Goal: Use online tool/utility: Utilize a website feature to perform a specific function

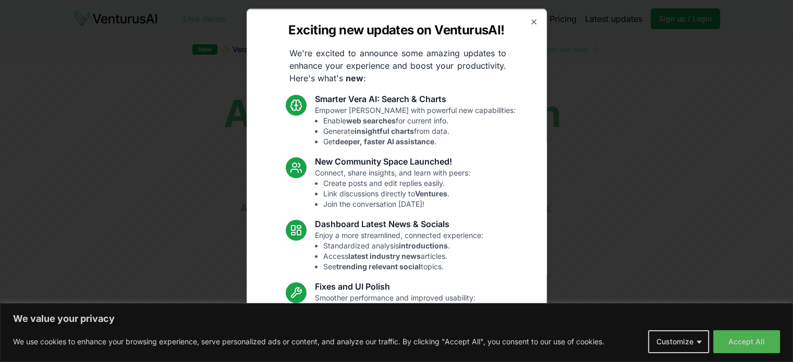
drag, startPoint x: 0, startPoint y: 0, endPoint x: 525, endPoint y: 22, distance: 525.8
click at [529, 22] on icon "button" at bounding box center [533, 21] width 8 height 8
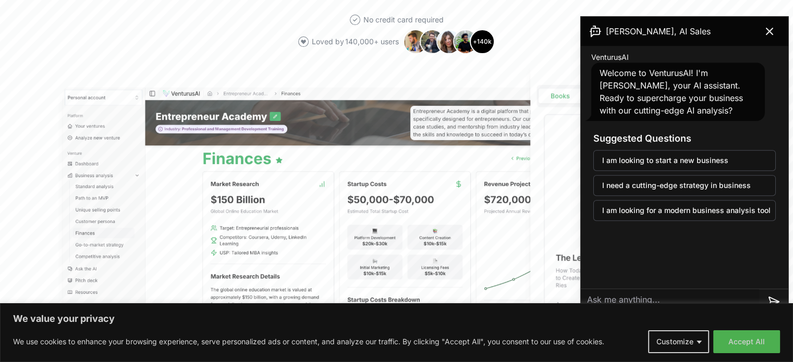
scroll to position [52, 0]
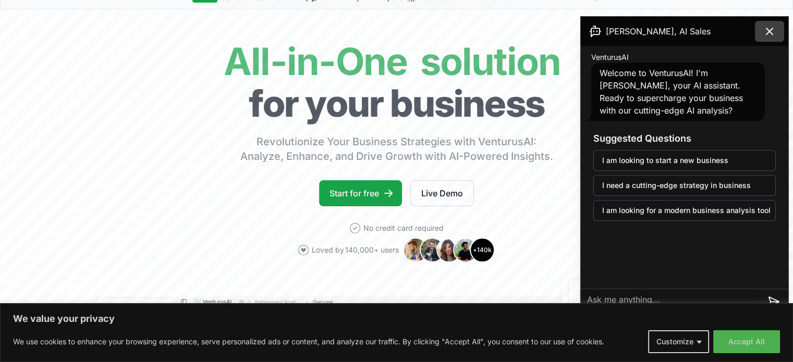
click at [761, 33] on button at bounding box center [769, 31] width 29 height 21
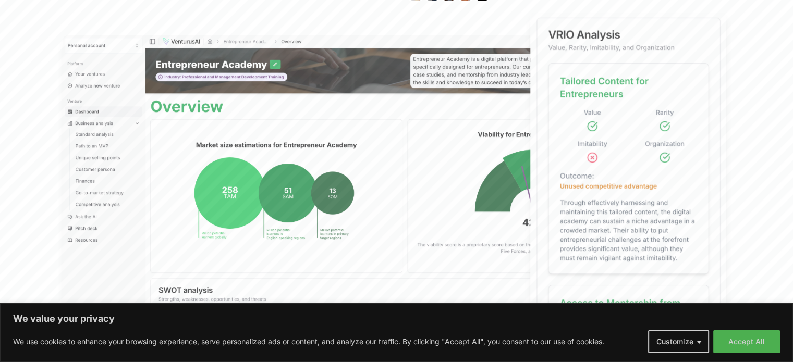
scroll to position [156, 0]
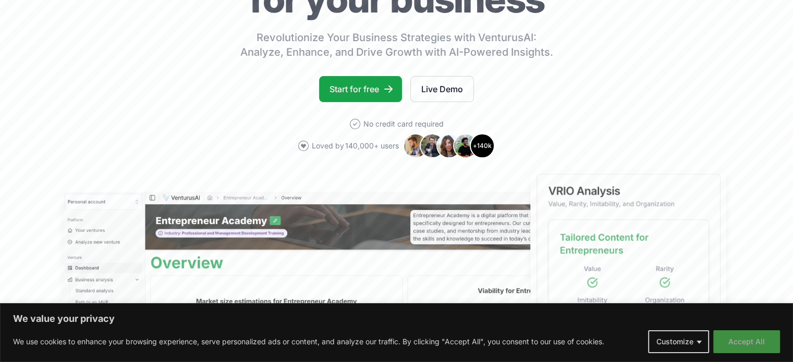
click at [765, 343] on button "Accept All" at bounding box center [746, 341] width 67 height 23
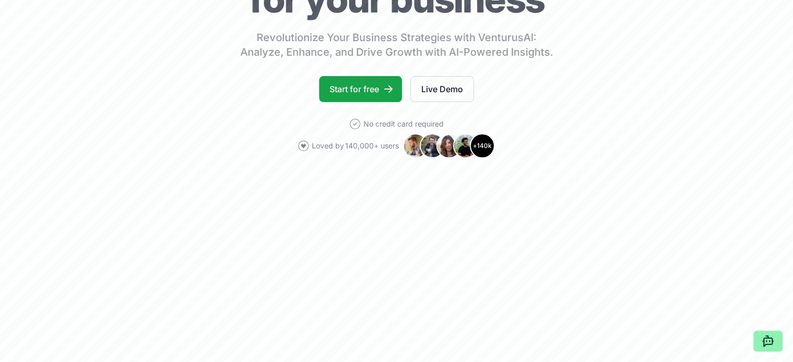
scroll to position [0, 0]
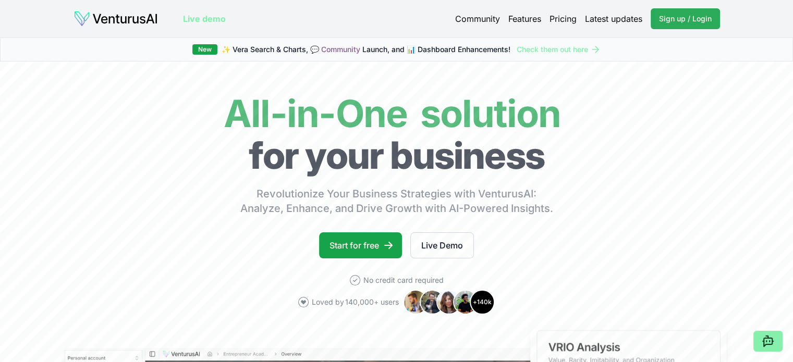
click at [665, 15] on span "Sign up / Login" at bounding box center [685, 19] width 53 height 10
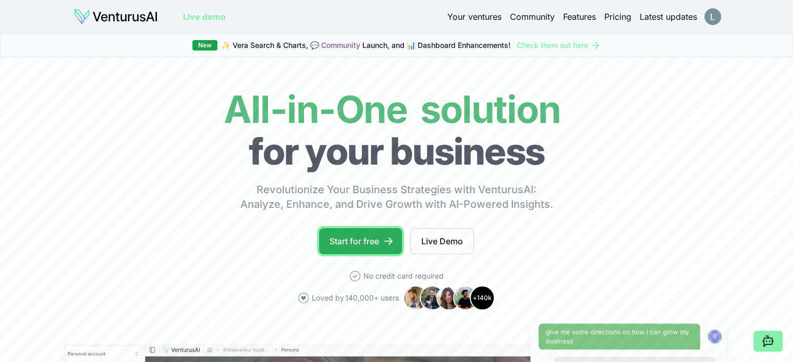
click at [369, 239] on link "Start for free" at bounding box center [360, 241] width 83 height 26
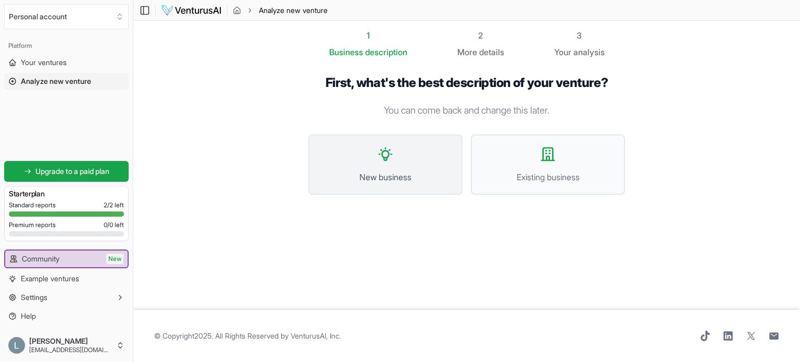
click at [416, 167] on button "New business" at bounding box center [386, 164] width 154 height 60
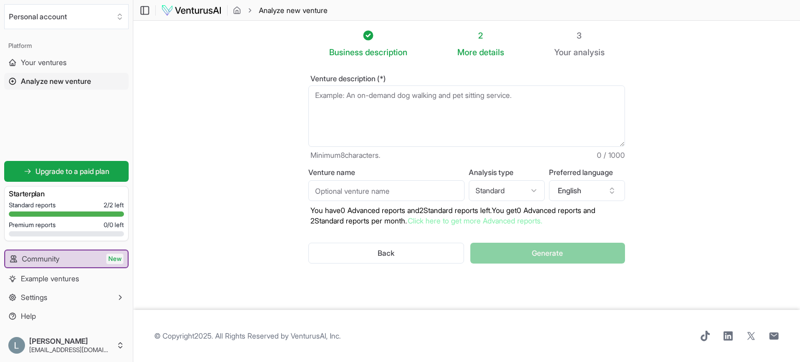
click at [403, 111] on textarea "Venture description (*)" at bounding box center [467, 115] width 317 height 61
type textarea "Q"
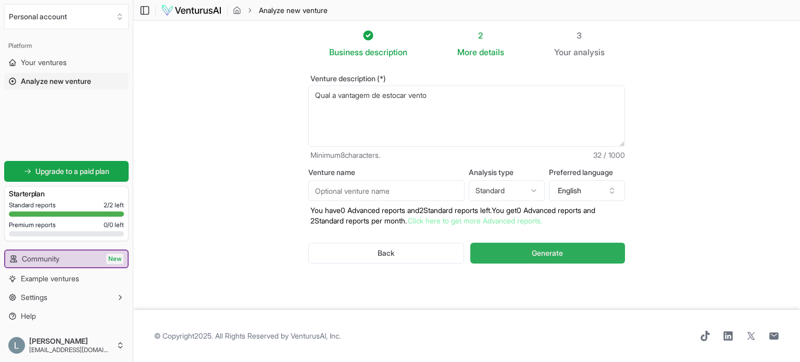
type textarea "Qual a vantagem de estocar vento"
click at [545, 248] on span "Generate" at bounding box center [547, 253] width 31 height 10
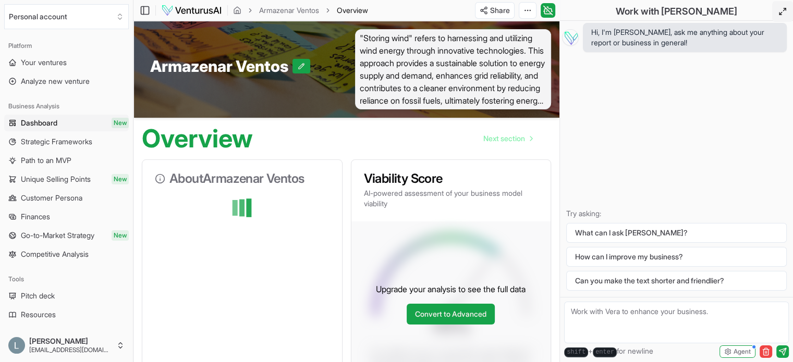
click at [785, 10] on polyline at bounding box center [784, 9] width 2 height 2
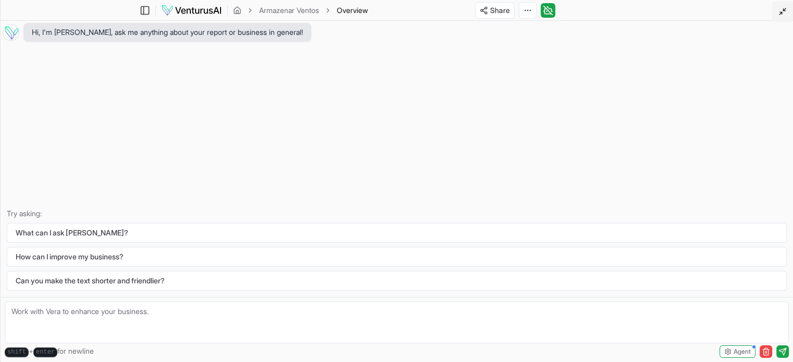
click at [785, 10] on icon at bounding box center [782, 11] width 8 height 8
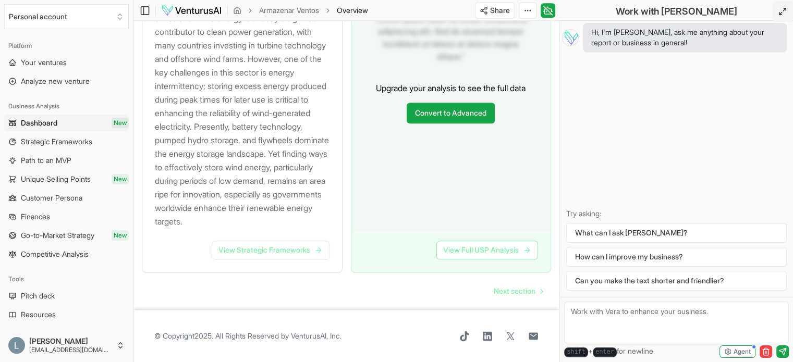
scroll to position [1267, 0]
